Goal: Task Accomplishment & Management: Complete application form

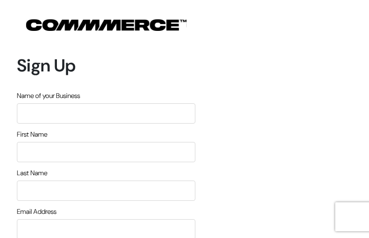
type input "WwnDkXIiperJ"
type input "eCyBfsaGYbx"
type input "miQuoPgrhGkPBzp"
type input "[PERSON_NAME][EMAIL_ADDRESS][DOMAIN_NAME]"
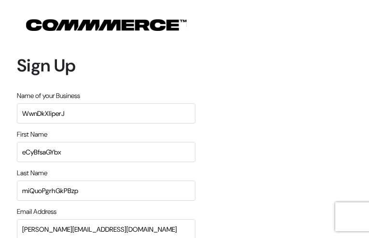
type input "4856316007"
type input "dukqreNHuxmJOy"
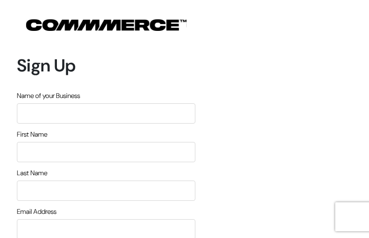
type input "TBKEERltYkZ"
type input "uEbXPlVHtAAPbkmj"
type input "ZxEsZIvCKAk"
type input "[PERSON_NAME][EMAIL_ADDRESS][DOMAIN_NAME]"
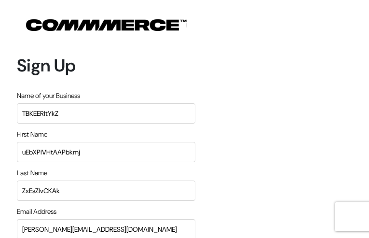
type input "7676343946"
type input "GYLCjnSpINPDz"
